Goal: Information Seeking & Learning: Learn about a topic

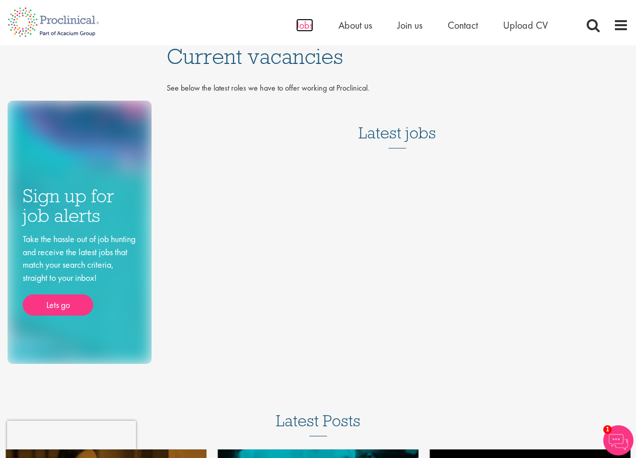
click at [299, 31] on span "Jobs" at bounding box center [304, 25] width 17 height 13
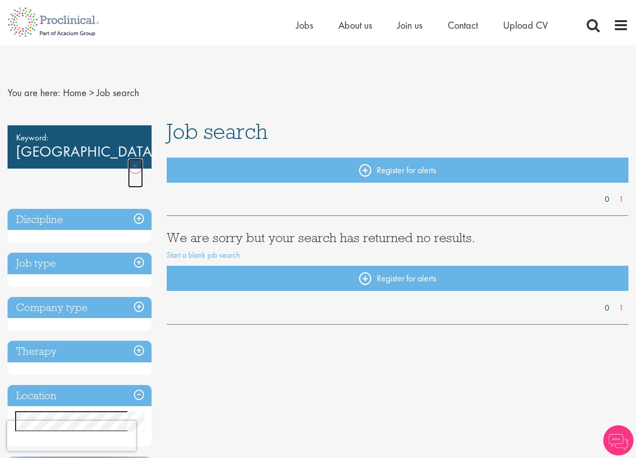
click at [129, 159] on link "Remove" at bounding box center [135, 173] width 15 height 29
click at [138, 159] on link "Remove" at bounding box center [135, 173] width 15 height 29
click at [138, 219] on h3 "Discipline" at bounding box center [80, 220] width 144 height 22
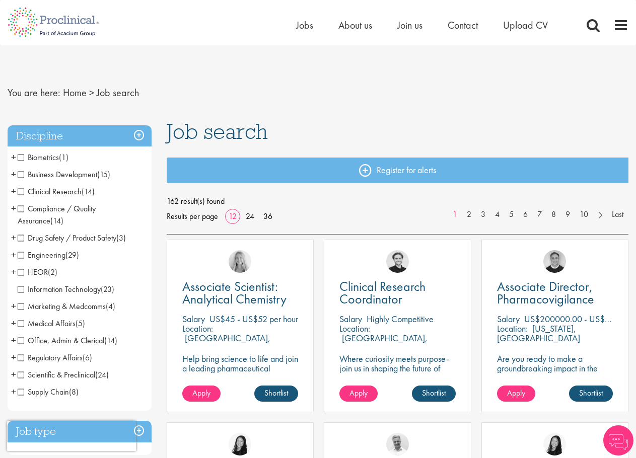
click at [137, 134] on h3 "Discipline" at bounding box center [80, 136] width 144 height 22
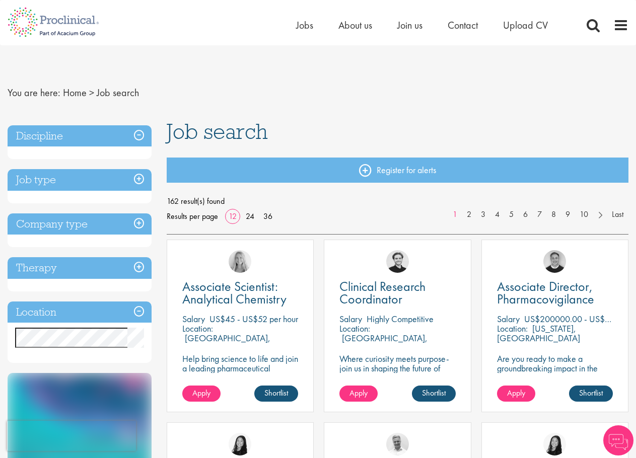
click at [136, 309] on h3 "Location" at bounding box center [80, 313] width 144 height 22
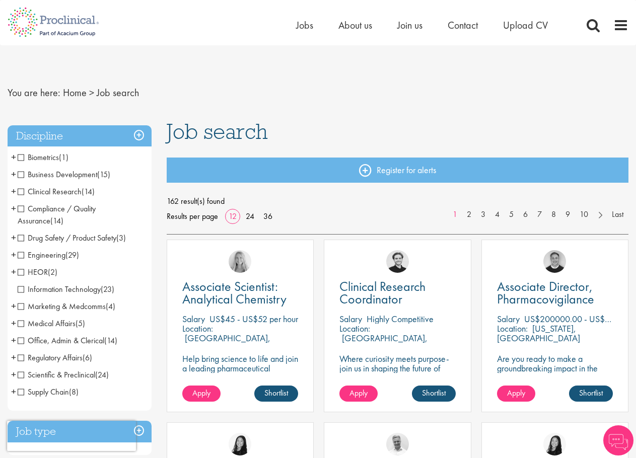
click at [49, 191] on span "Clinical Research" at bounding box center [50, 191] width 64 height 11
click at [19, 191] on span "Clinical Research" at bounding box center [50, 191] width 64 height 11
click at [14, 191] on span "+" at bounding box center [13, 191] width 5 height 15
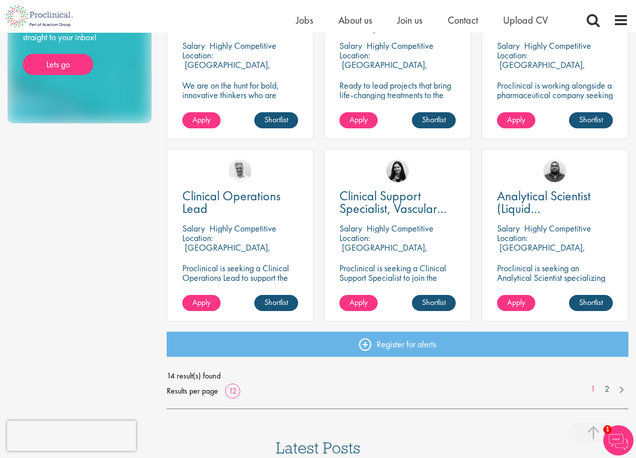
scroll to position [756, 0]
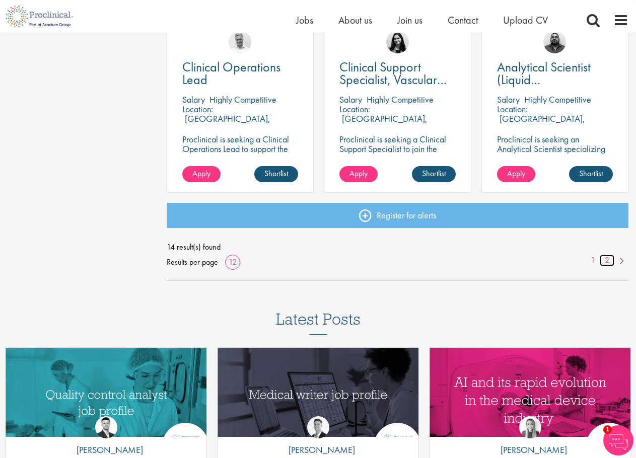
click at [611, 258] on link "2" at bounding box center [607, 261] width 15 height 12
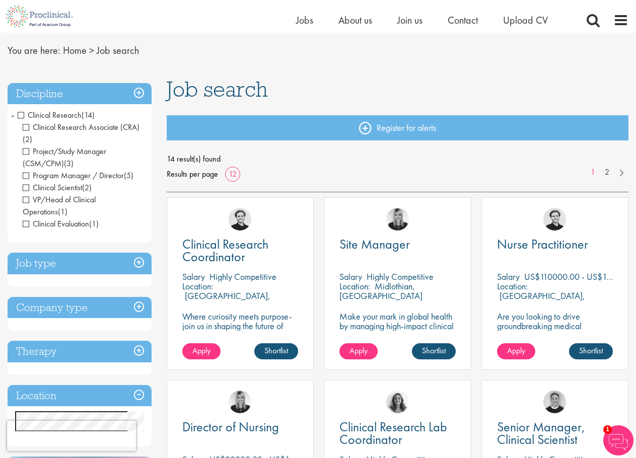
scroll to position [0, 0]
